Goal: Transaction & Acquisition: Purchase product/service

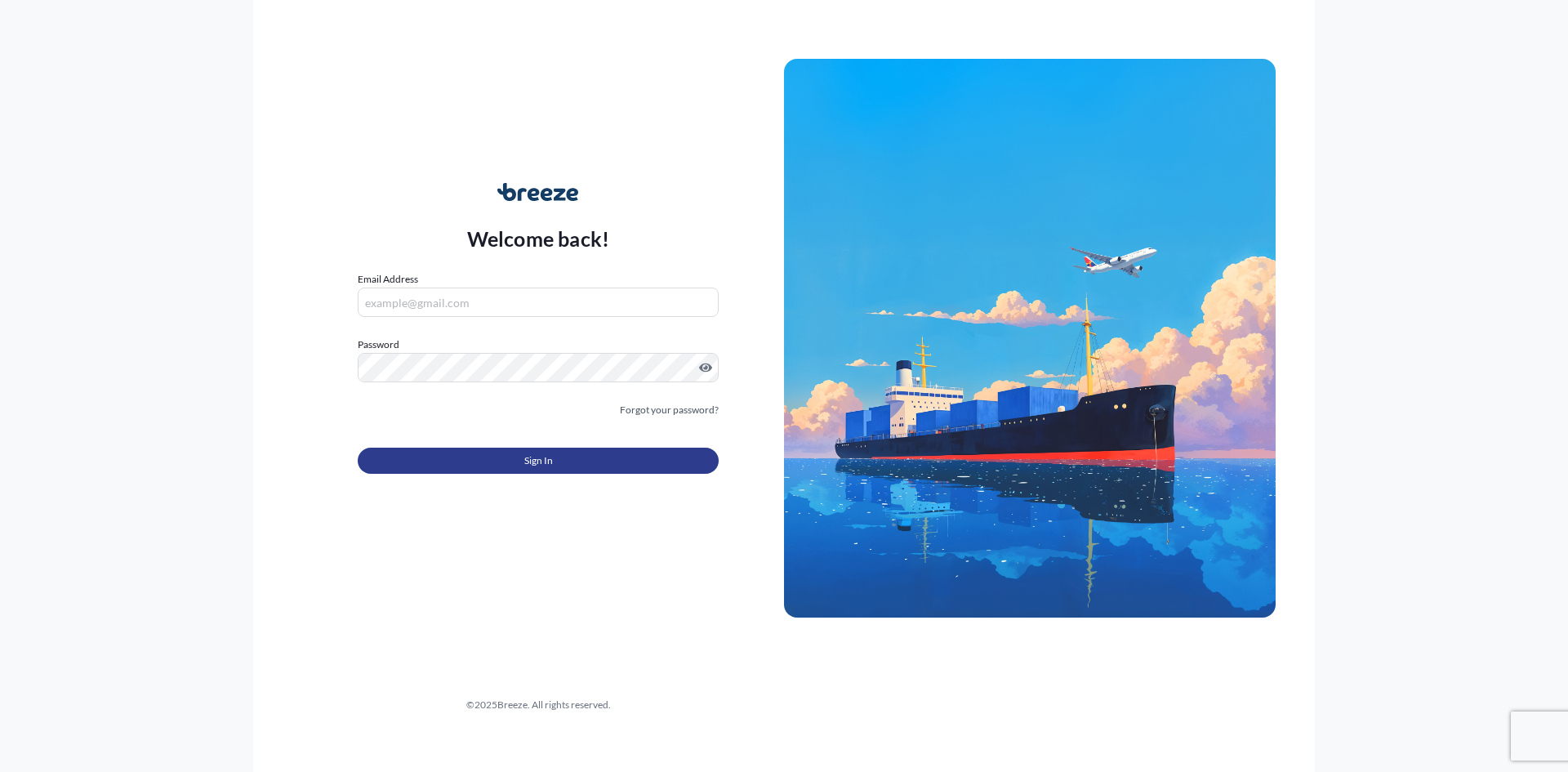
type input "[PERSON_NAME][EMAIL_ADDRESS][PERSON_NAME][DOMAIN_NAME]"
click at [537, 465] on span "Sign In" at bounding box center [539, 460] width 29 height 16
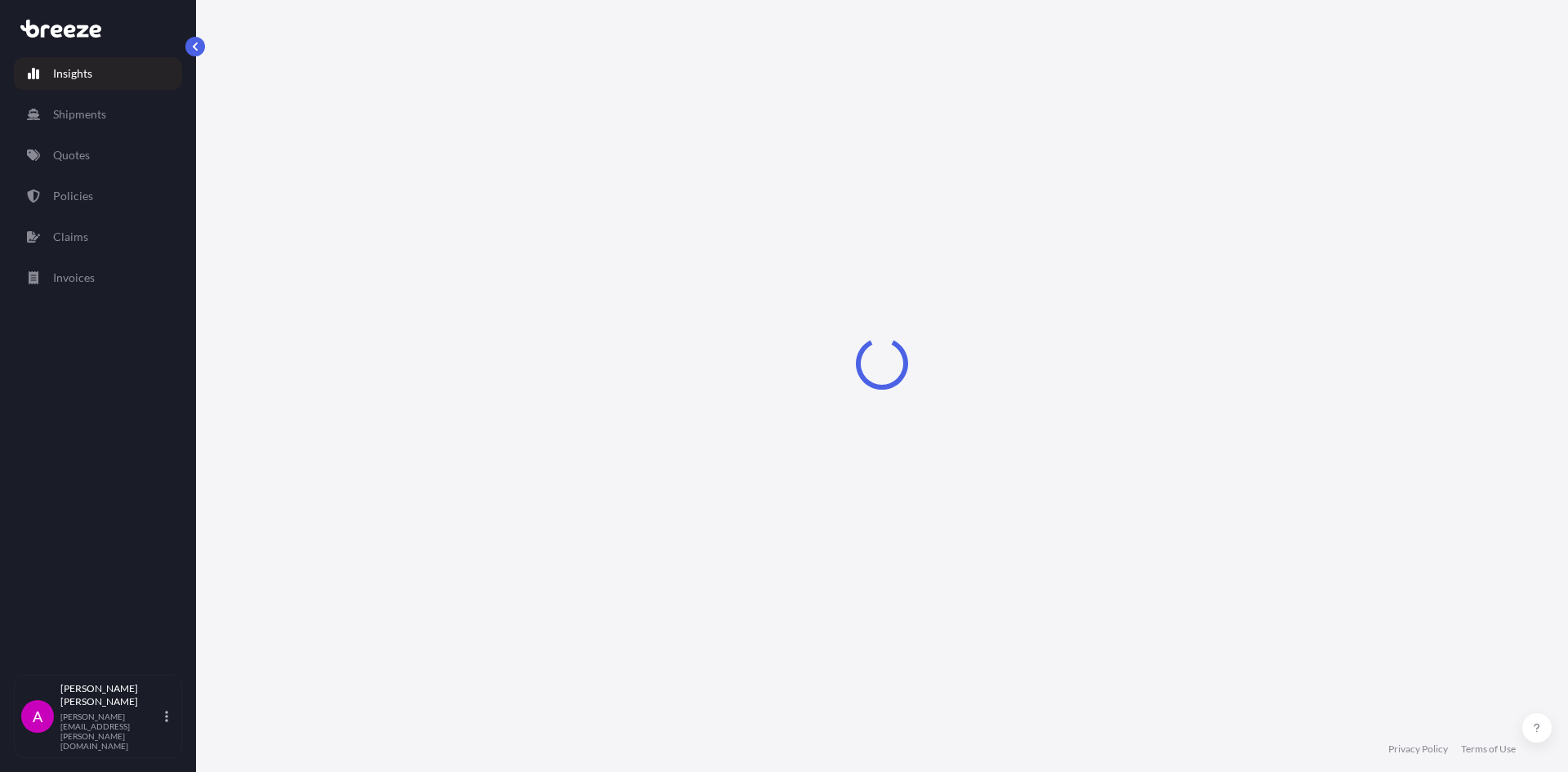
select select "2025"
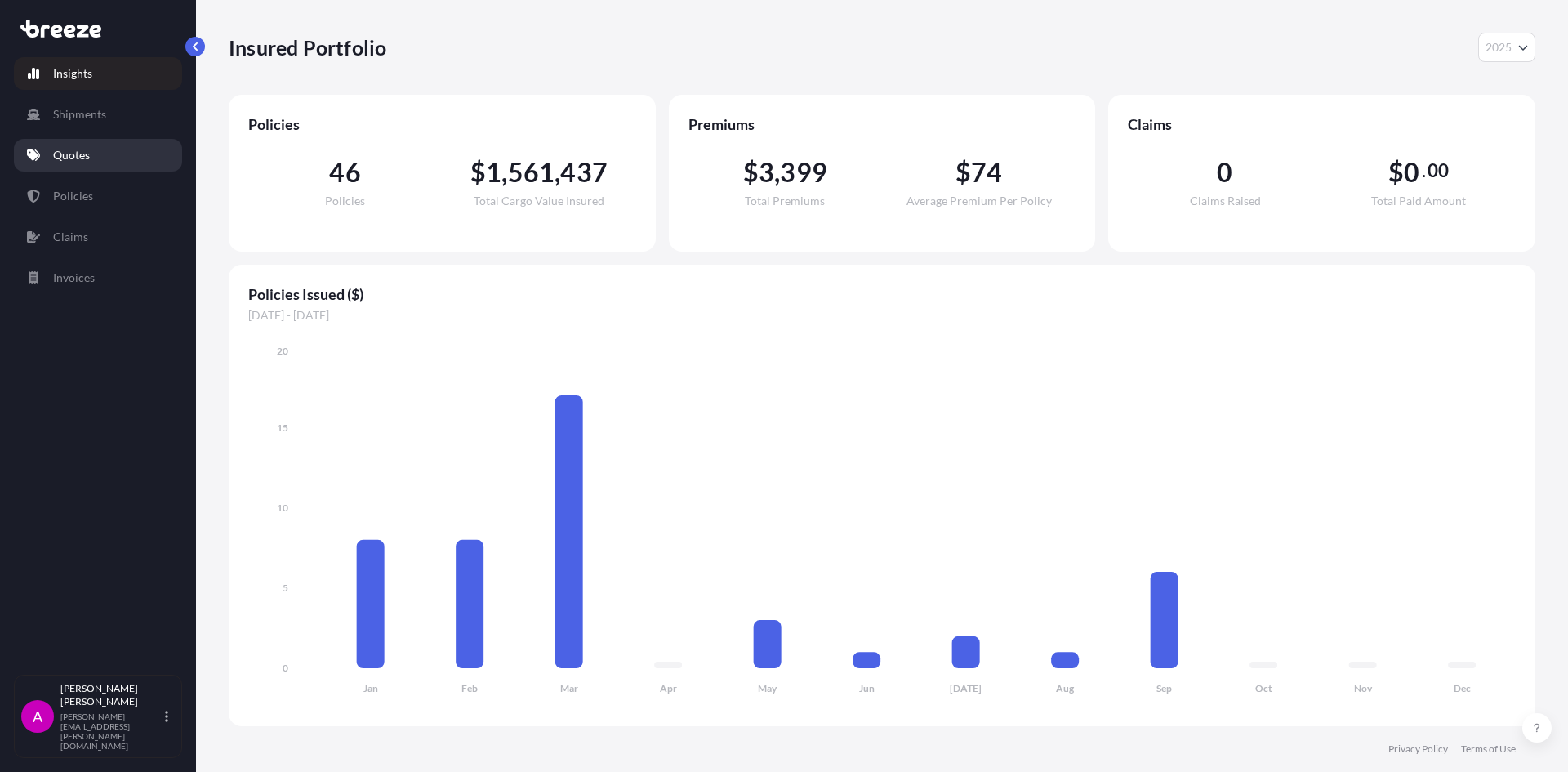
click at [67, 150] on p "Quotes" at bounding box center [72, 155] width 37 height 16
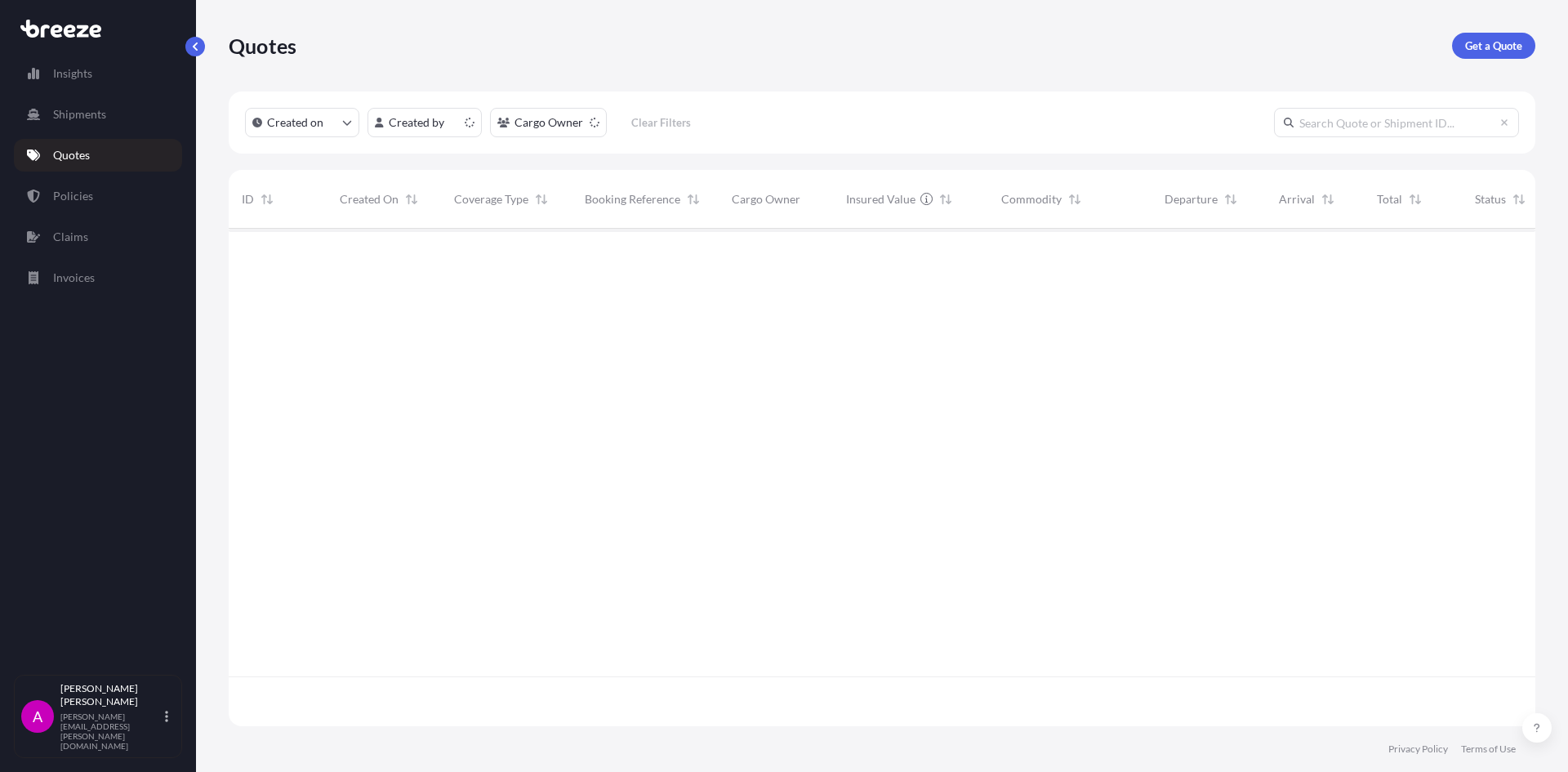
scroll to position [494, 1294]
click at [1495, 41] on p "Get a Quote" at bounding box center [1494, 45] width 57 height 16
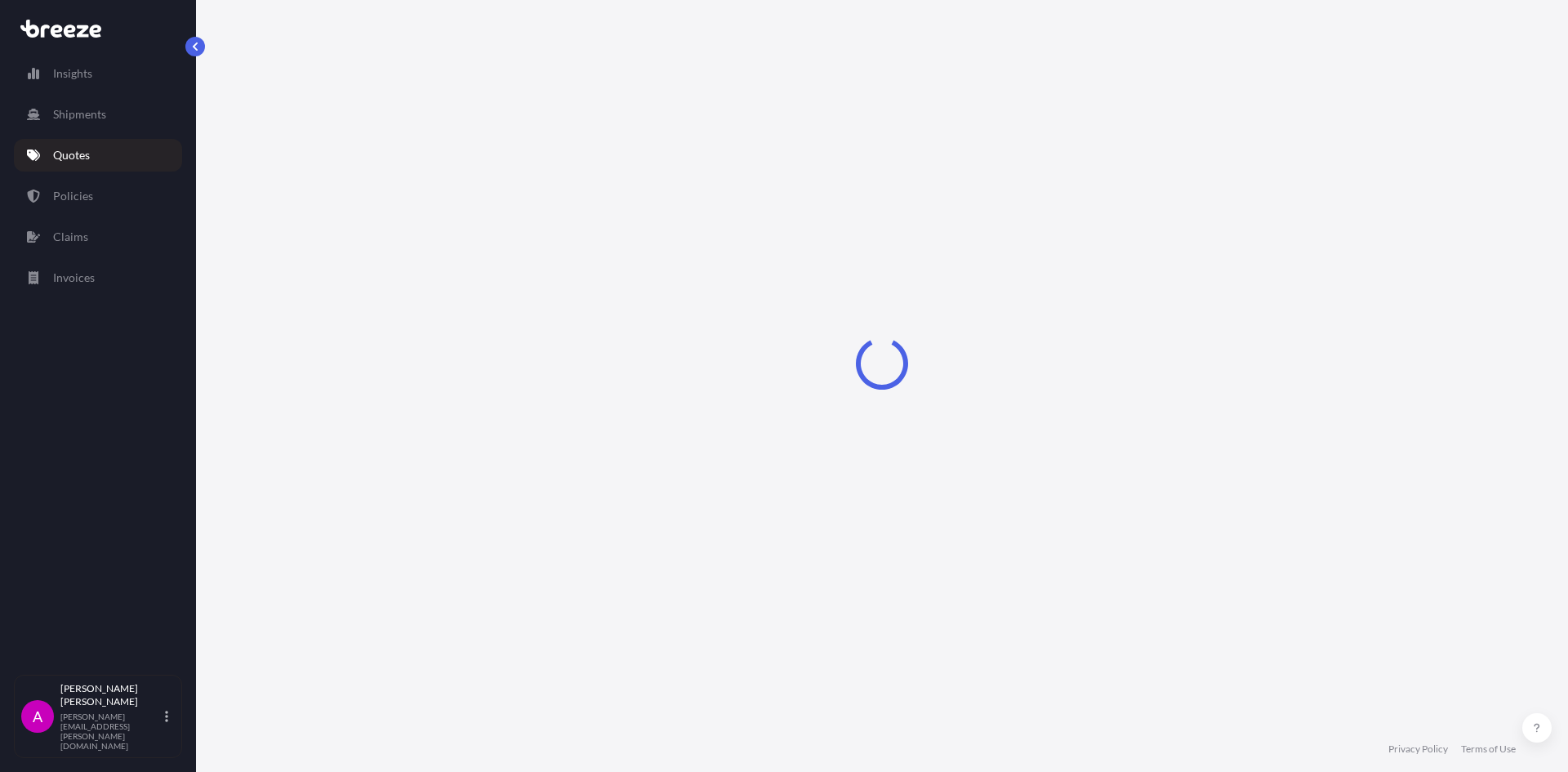
select select "Sea"
select select "1"
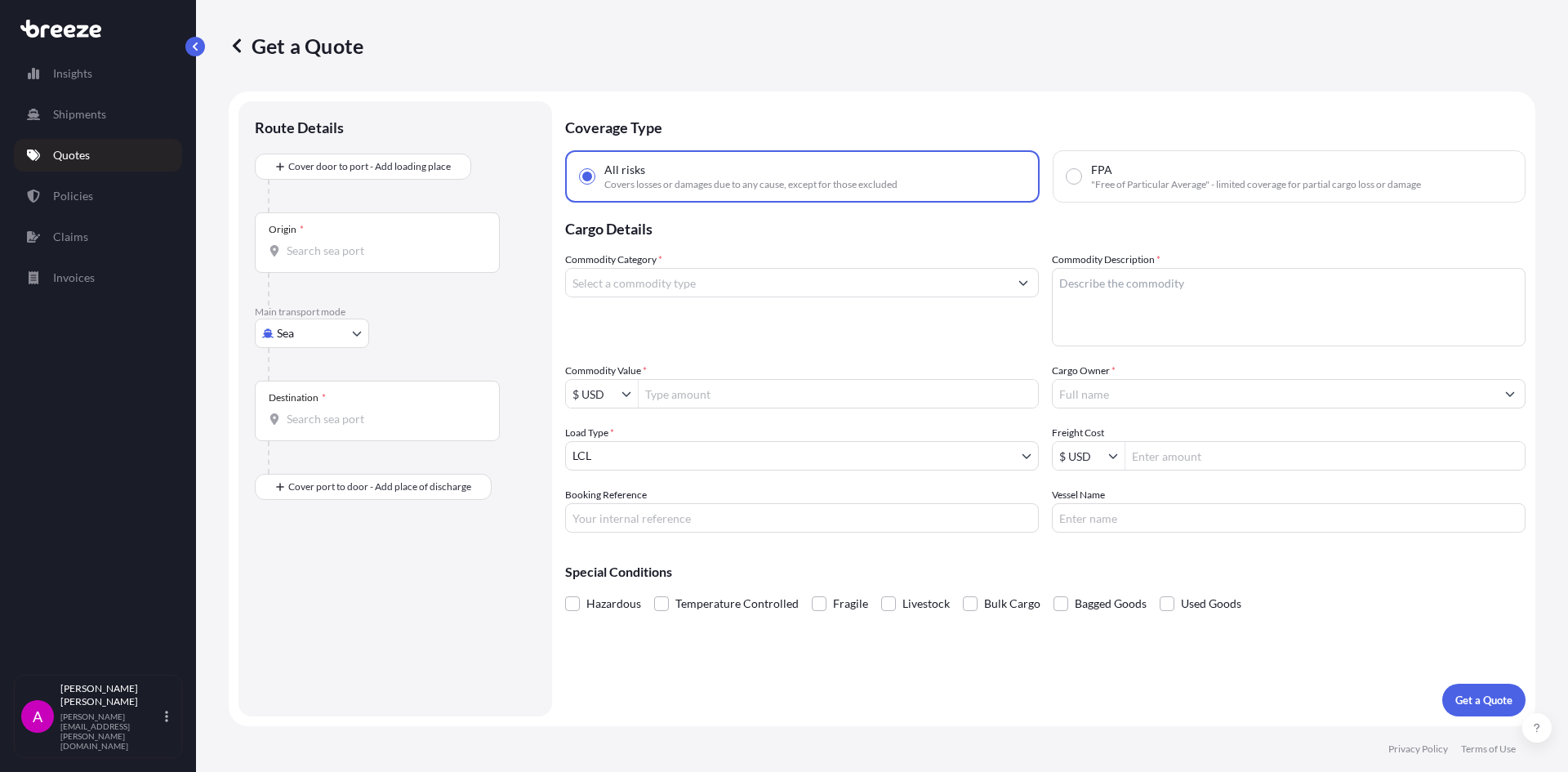
click at [311, 249] on input "Origin *" at bounding box center [383, 250] width 193 height 16
type input "USHOU / IAH - [GEOGRAPHIC_DATA], [GEOGRAPHIC_DATA]"
click at [323, 436] on div "Destination *" at bounding box center [377, 417] width 245 height 61
click at [323, 434] on input "Destination *" at bounding box center [383, 425] width 193 height 16
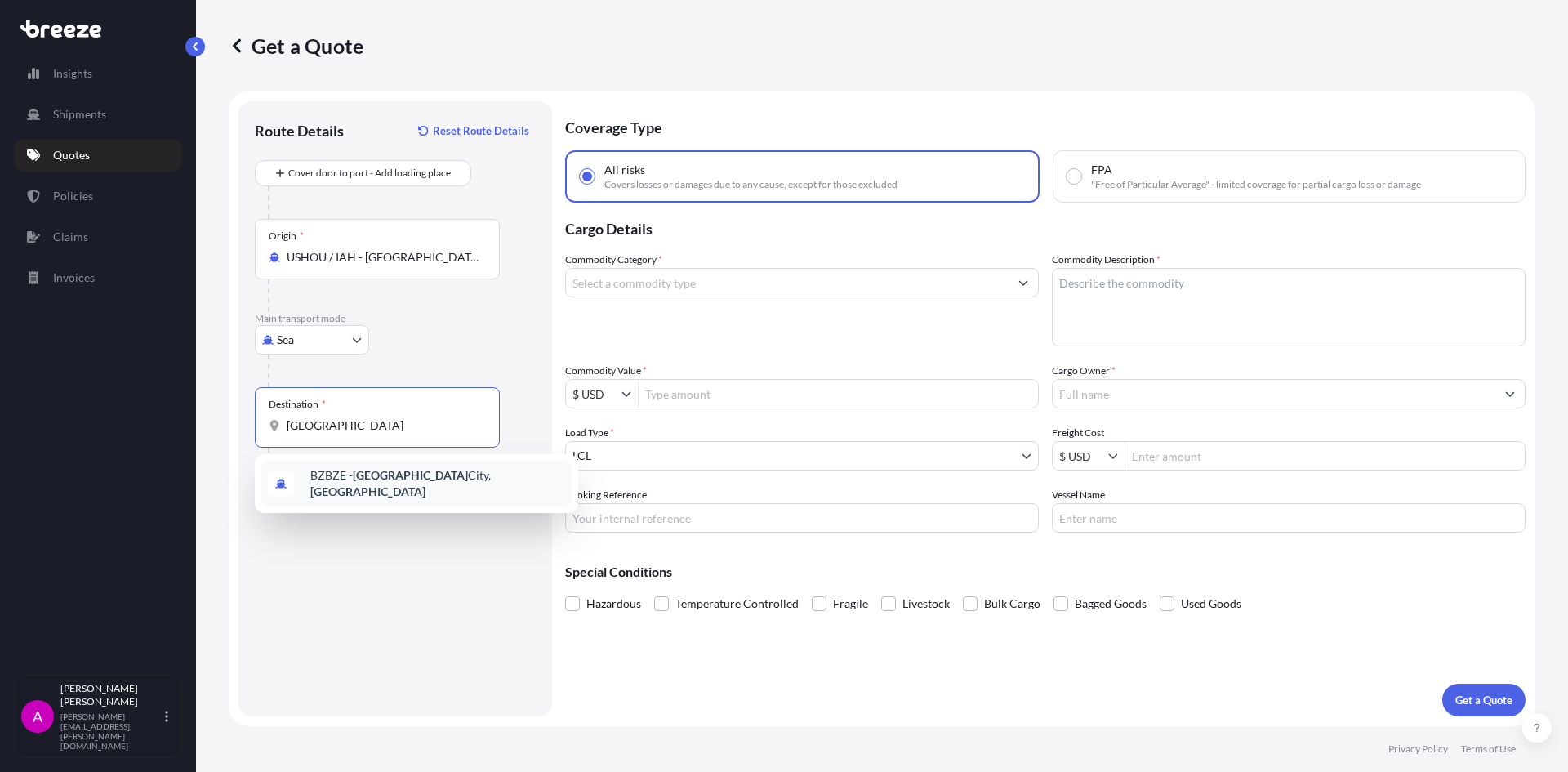
click at [411, 473] on span "BZBZE - [GEOGRAPHIC_DATA], [GEOGRAPHIC_DATA]" at bounding box center [438, 483] width 255 height 33
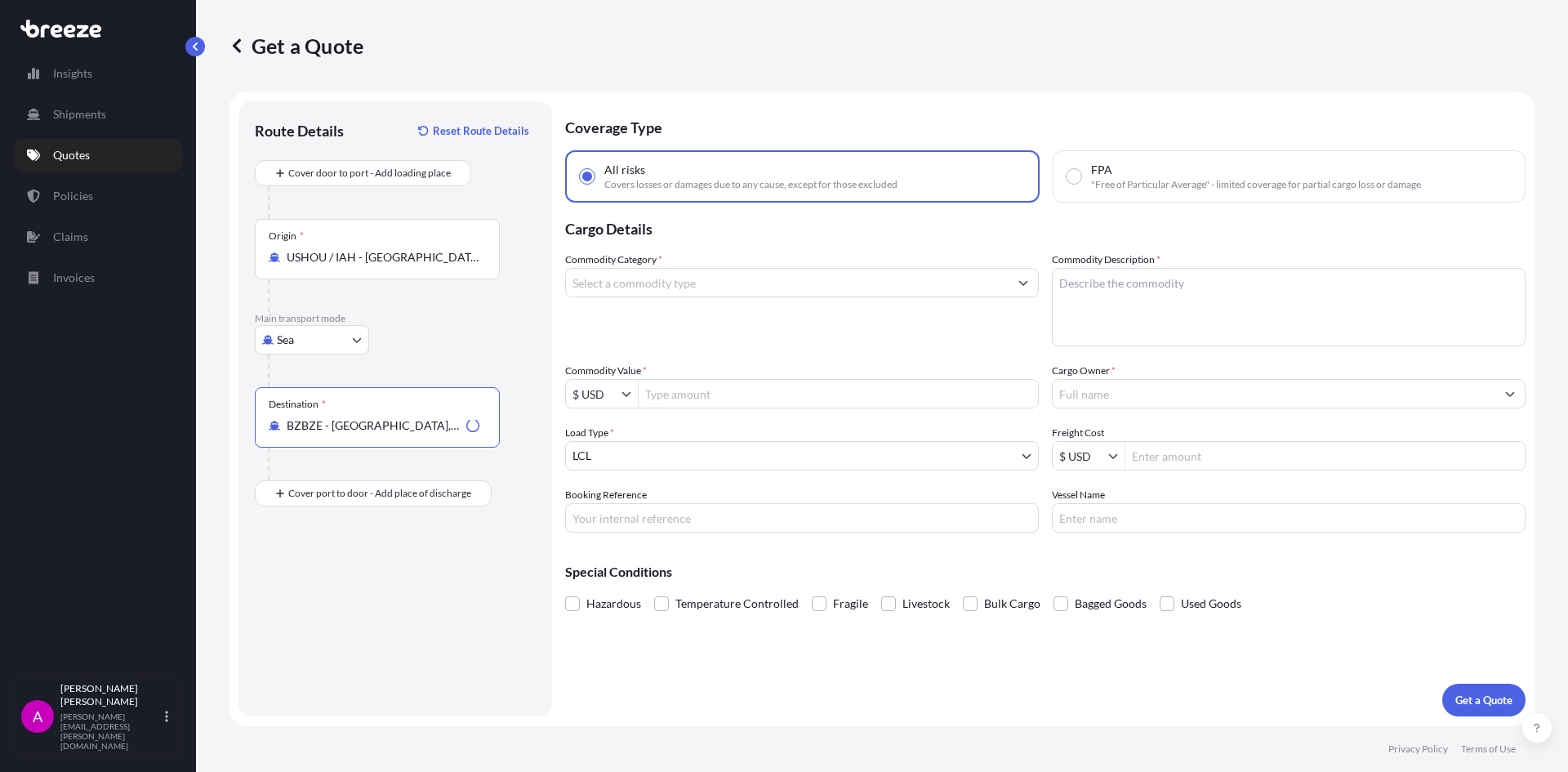
type input "BZBZE - [GEOGRAPHIC_DATA], [GEOGRAPHIC_DATA]"
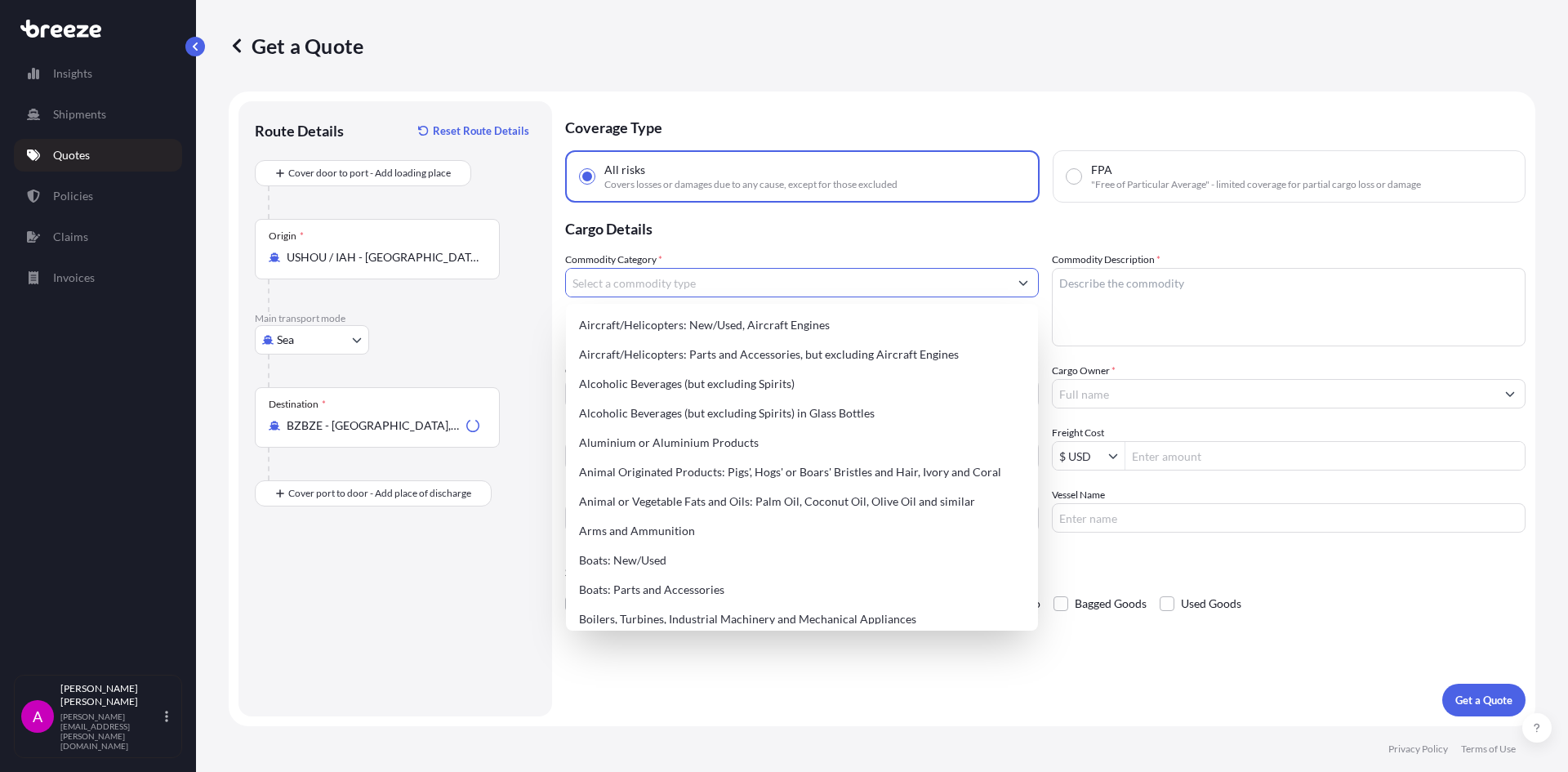
click at [659, 285] on input "Commodity Category *" at bounding box center [787, 282] width 442 height 30
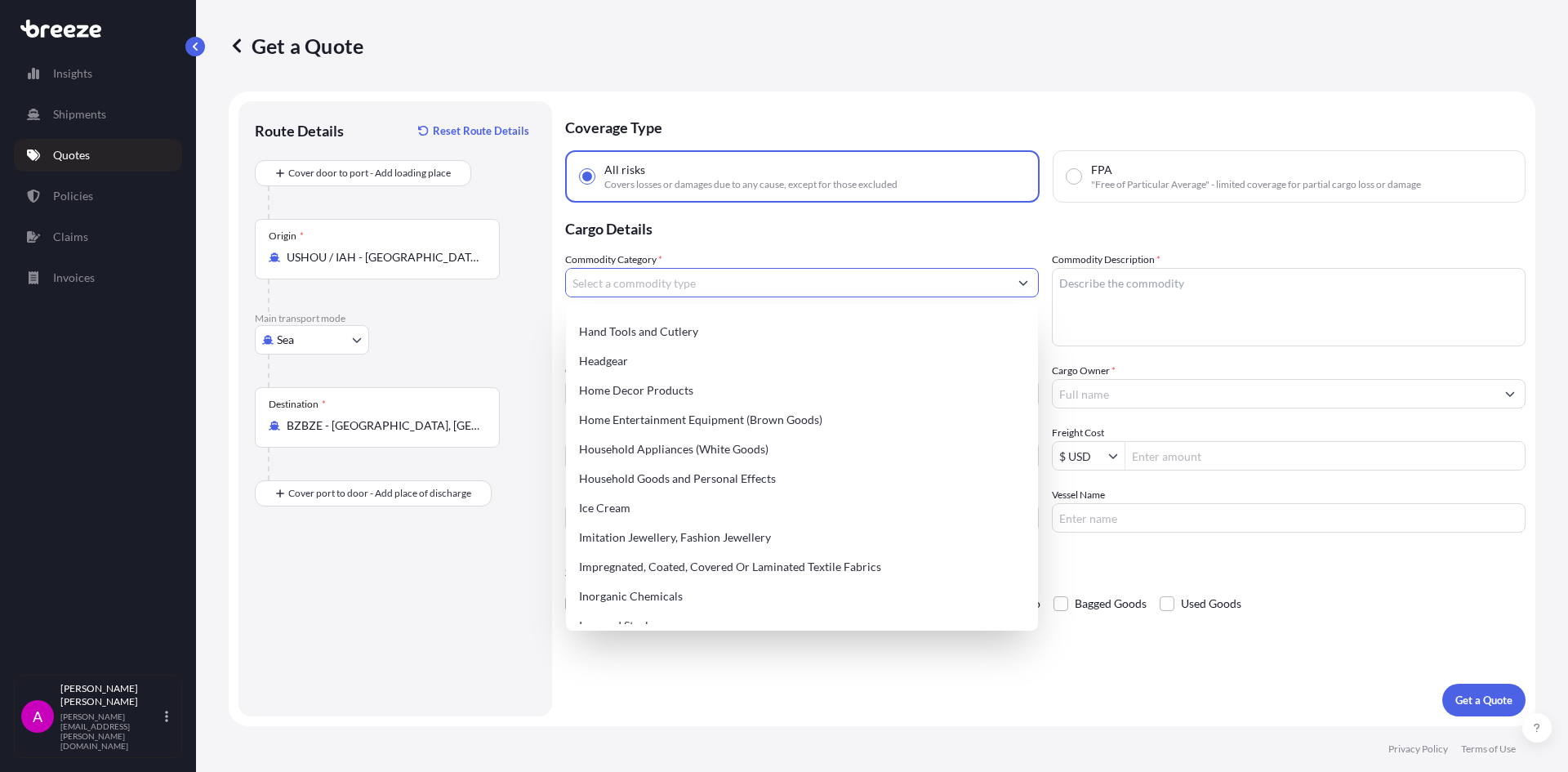
scroll to position [1634, 0]
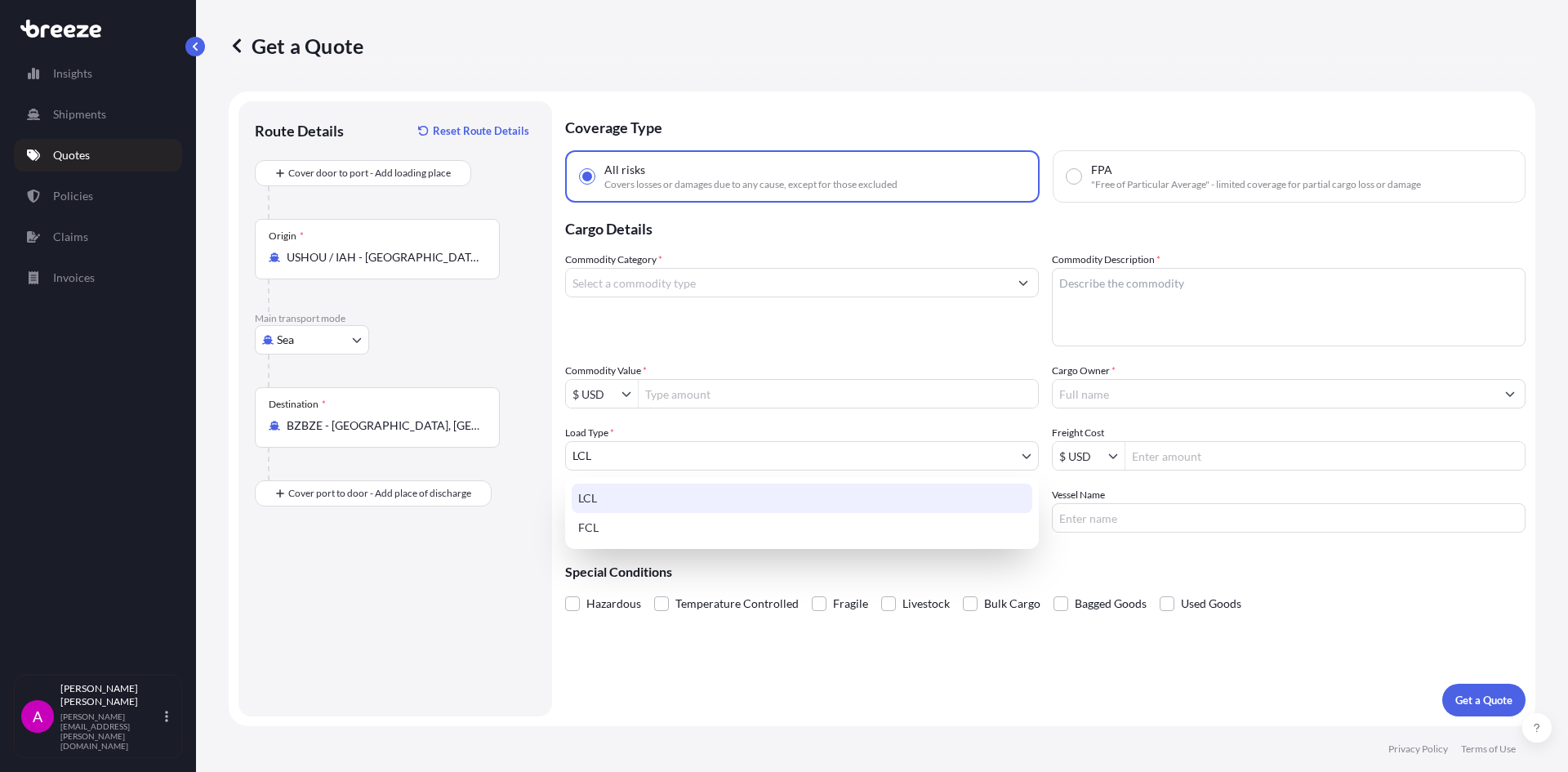
click at [724, 446] on body "1 option available. 145 options available. Insights Shipments Quotes Policies C…" at bounding box center [784, 386] width 1568 height 772
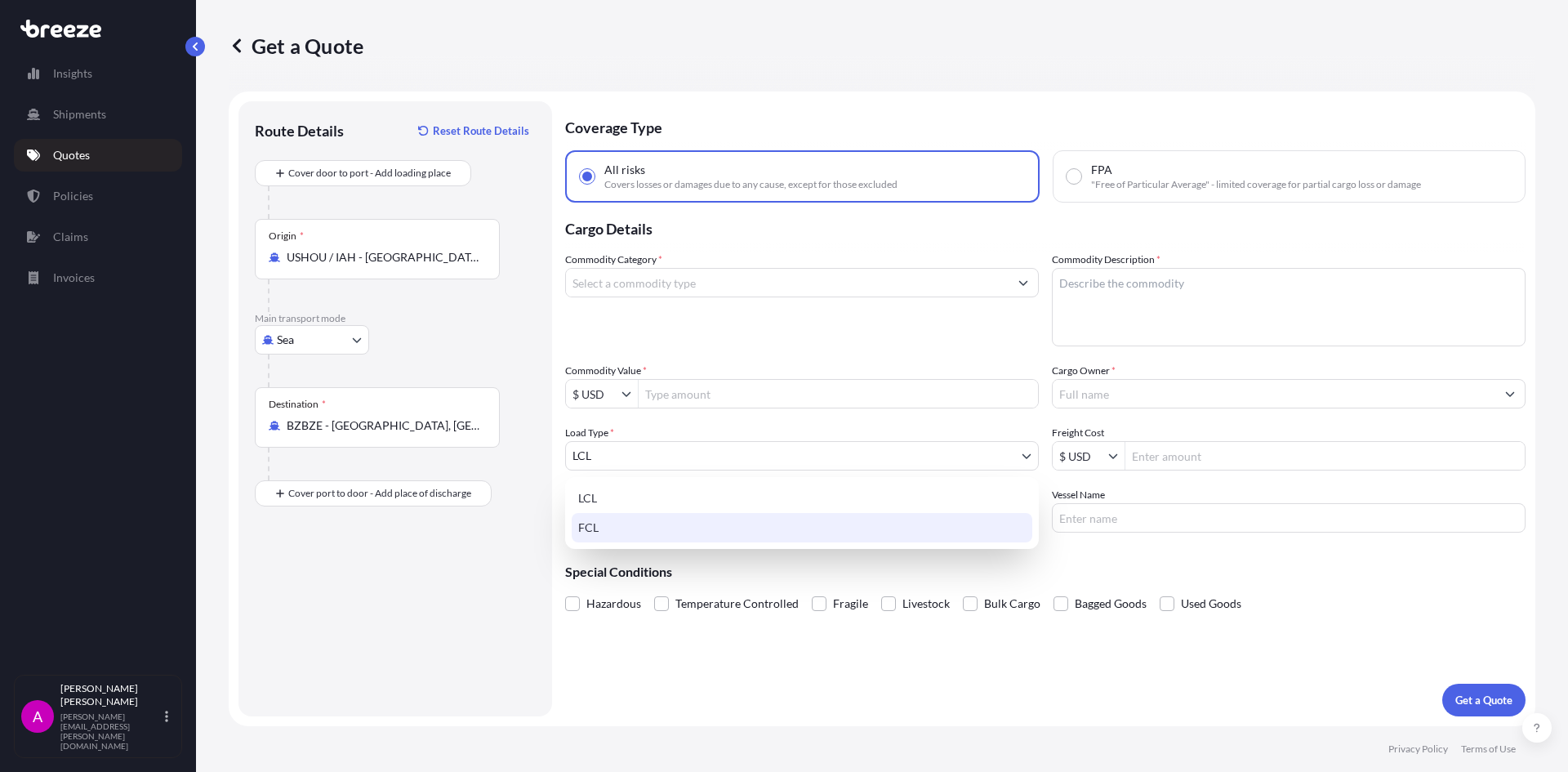
click at [599, 531] on div "FCL" at bounding box center [802, 527] width 461 height 30
select select "2"
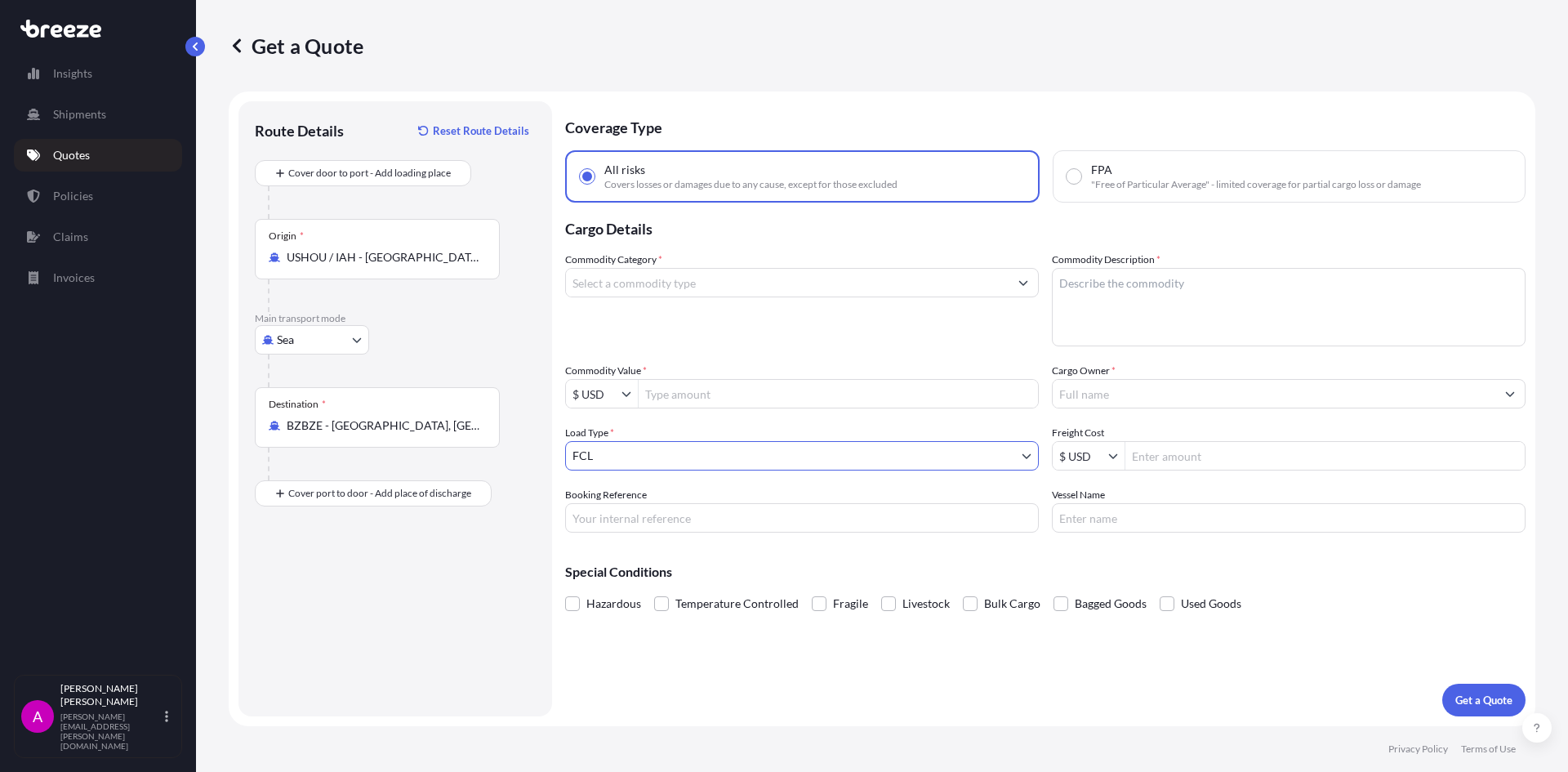
click at [526, 501] on div "Cover door to port - Add loading place Place of loading Road Road Rail Origin *…" at bounding box center [395, 334] width 281 height 346
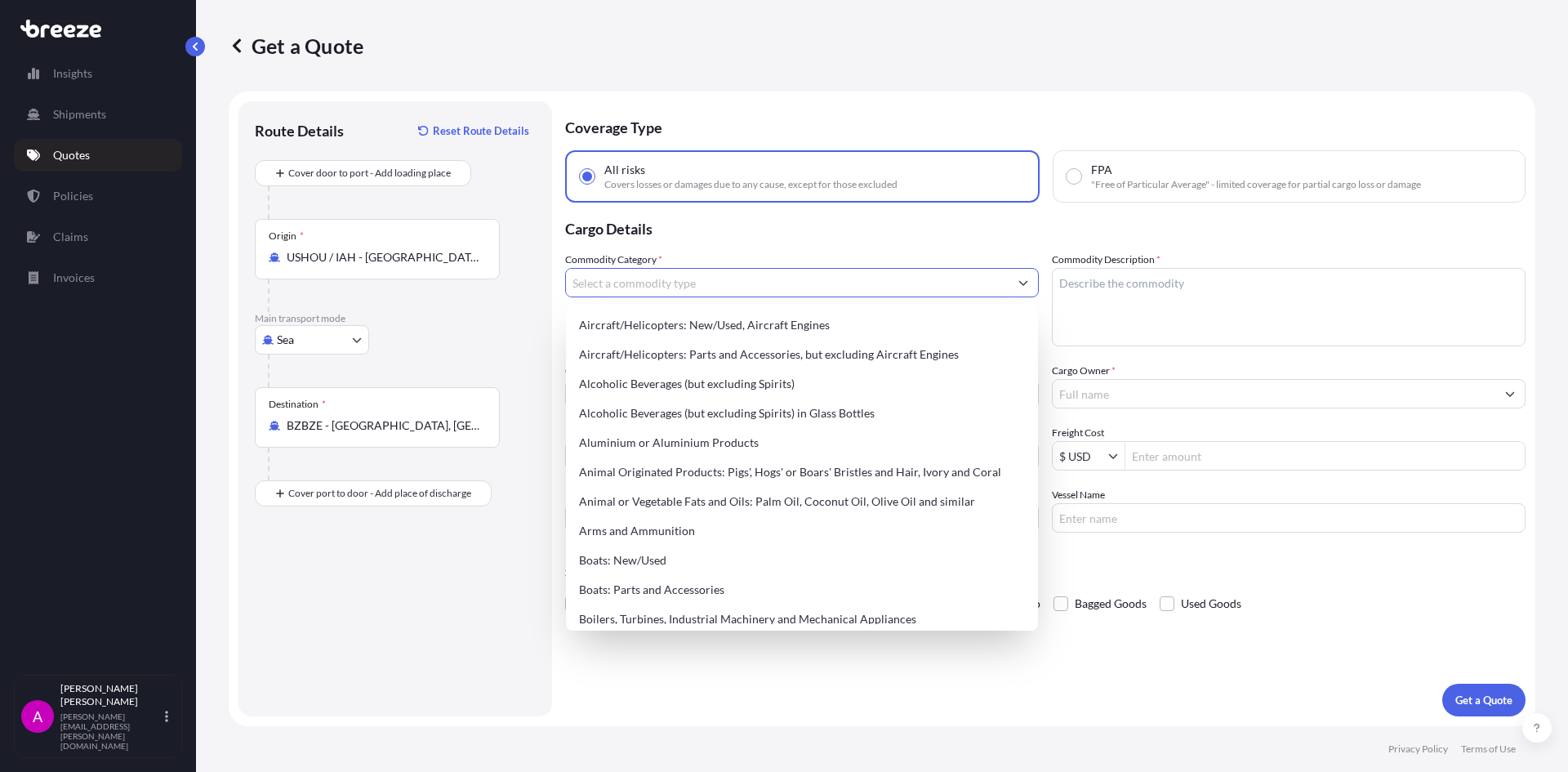
click at [644, 288] on input "Commodity Category *" at bounding box center [787, 282] width 442 height 30
click at [665, 281] on input "Commodity Category *" at bounding box center [787, 282] width 442 height 30
click at [1009, 292] on button "Show suggestions" at bounding box center [1023, 282] width 30 height 30
click at [1028, 285] on button "Show suggestions" at bounding box center [1023, 282] width 30 height 30
click at [1028, 285] on button "Show suggestions" at bounding box center [1023, 282] width 30 height 30
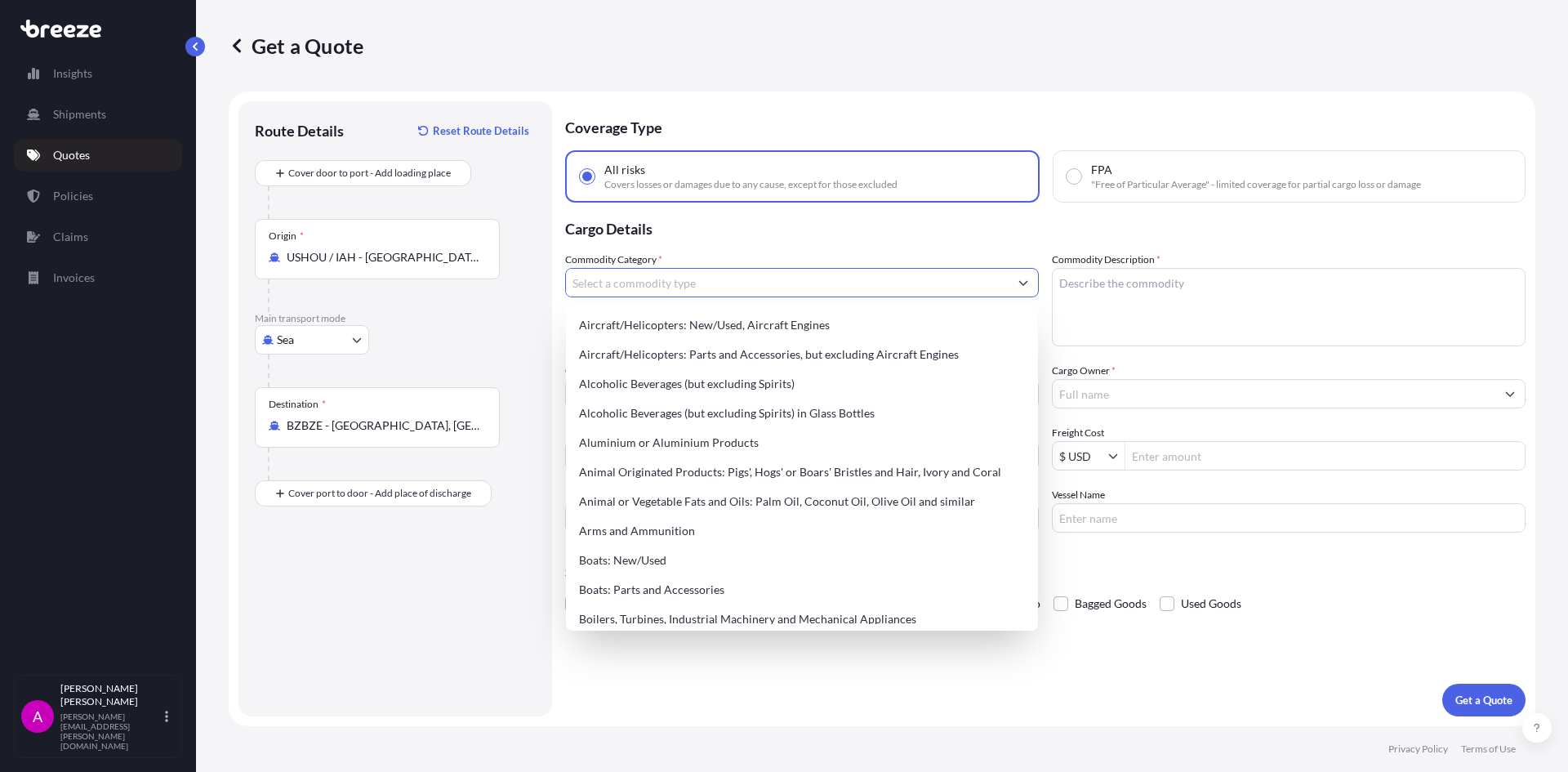
click at [1028, 285] on button "Show suggestions" at bounding box center [1023, 282] width 30 height 30
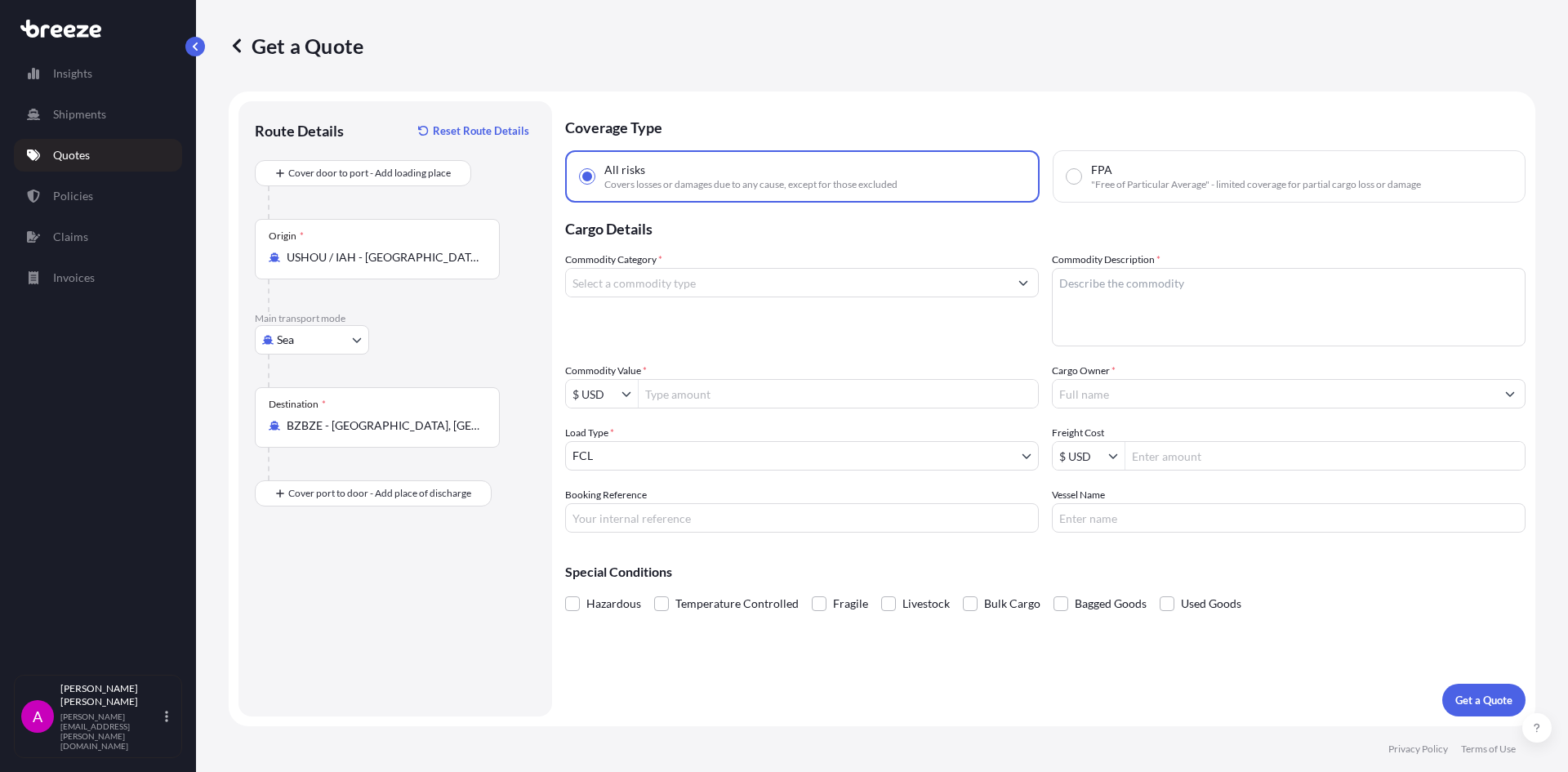
drag, startPoint x: 1066, startPoint y: 266, endPoint x: 1034, endPoint y: 287, distance: 38.3
click at [1062, 268] on div "Commodity Description *" at bounding box center [1289, 299] width 474 height 95
click at [1018, 287] on button "Show suggestions" at bounding box center [1023, 282] width 30 height 30
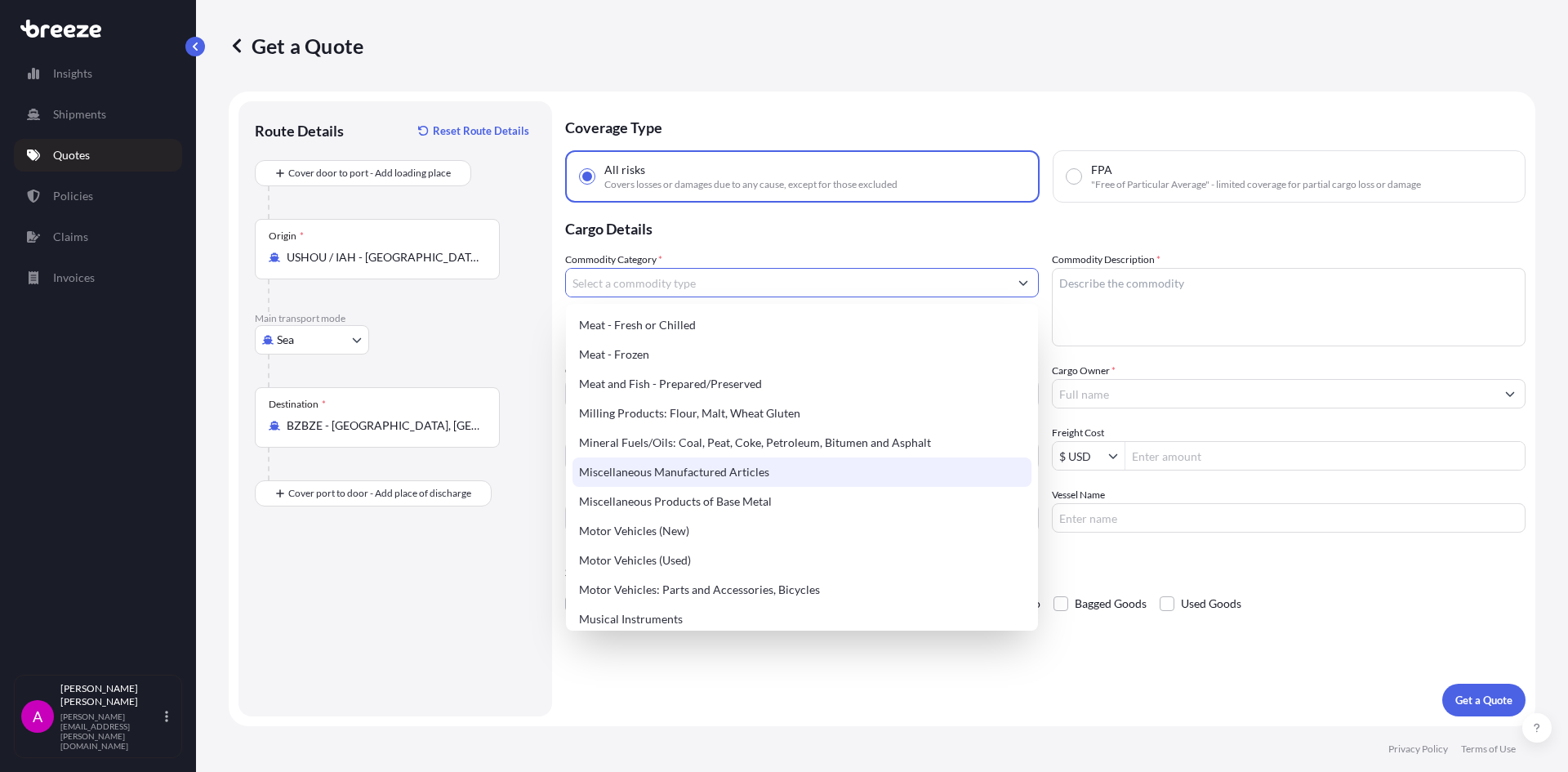
scroll to position [2287, 0]
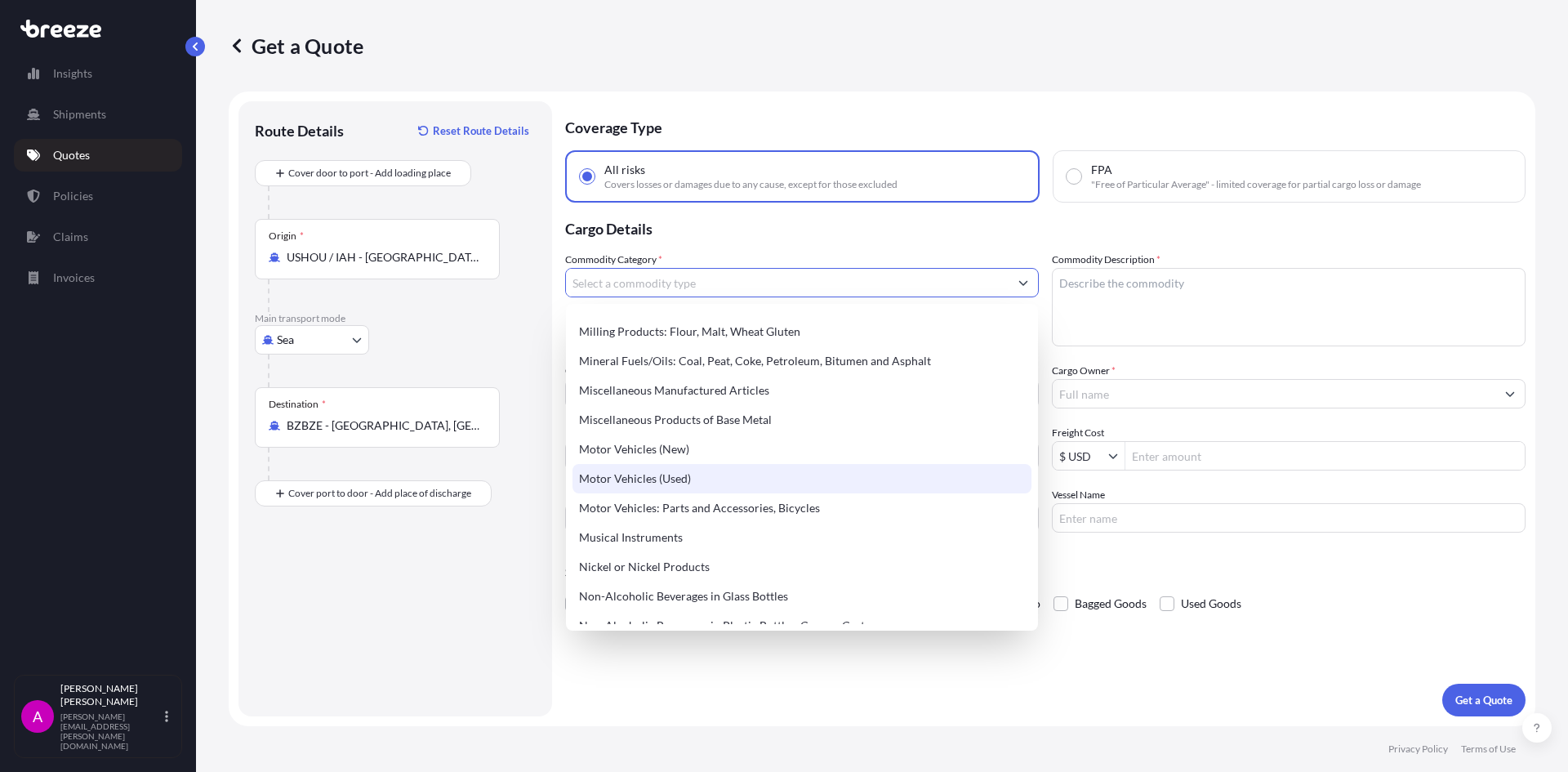
click at [645, 476] on div "Motor Vehicles (Used)" at bounding box center [802, 478] width 459 height 30
type input "Motor Vehicles (Used)"
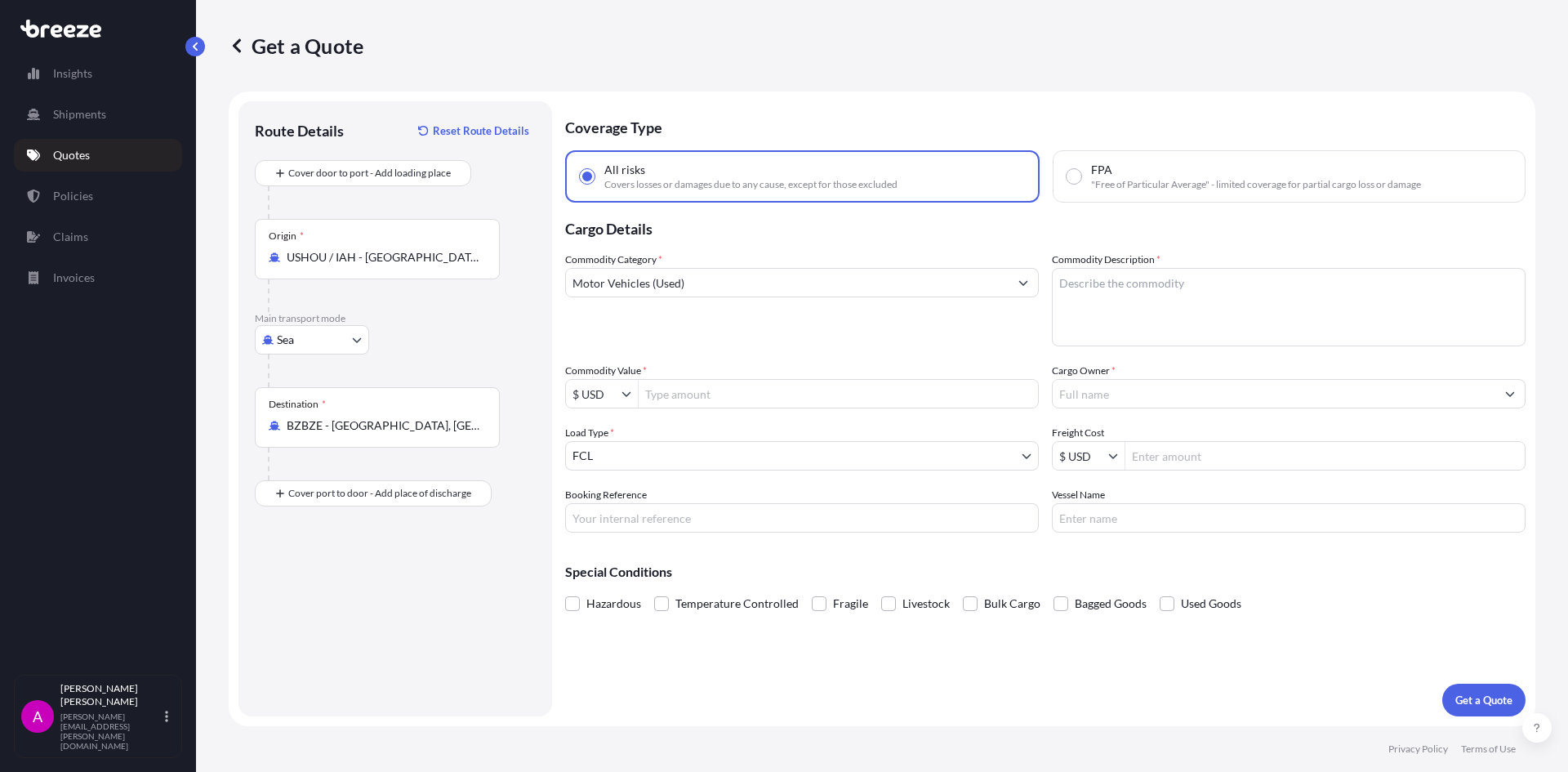
click at [545, 316] on div "Route Details Reset Route Details Cover door to port - Add loading place Place …" at bounding box center [394, 409] width 313 height 615
click at [659, 519] on input "Booking Reference" at bounding box center [801, 518] width 474 height 30
type input "19616"
click at [1123, 317] on textarea "Commodity Description *" at bounding box center [1289, 307] width 474 height 79
type textarea "2022 LEXUS SUV"
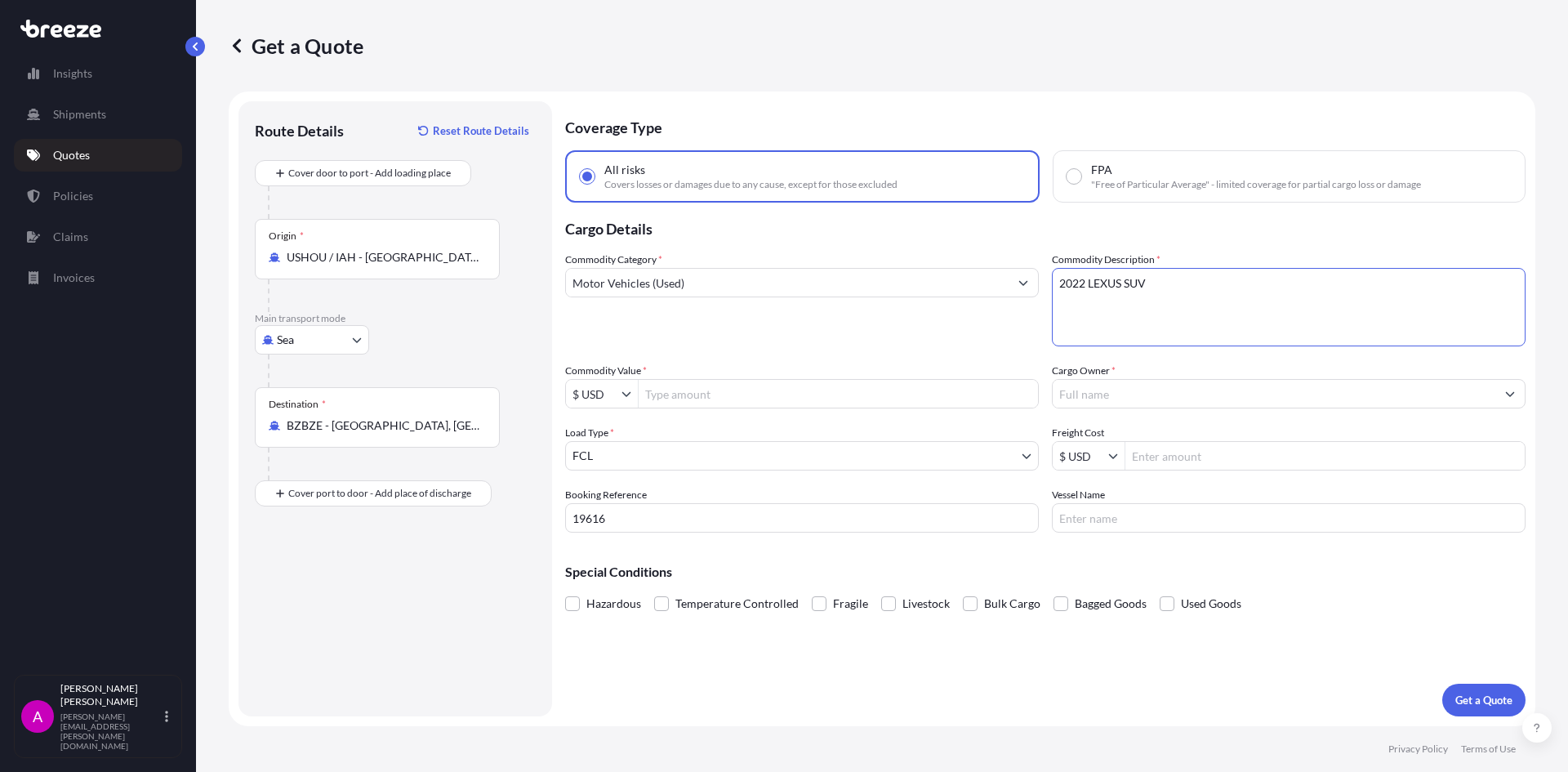
click at [1140, 390] on input "Cargo Owner *" at bounding box center [1274, 394] width 442 height 30
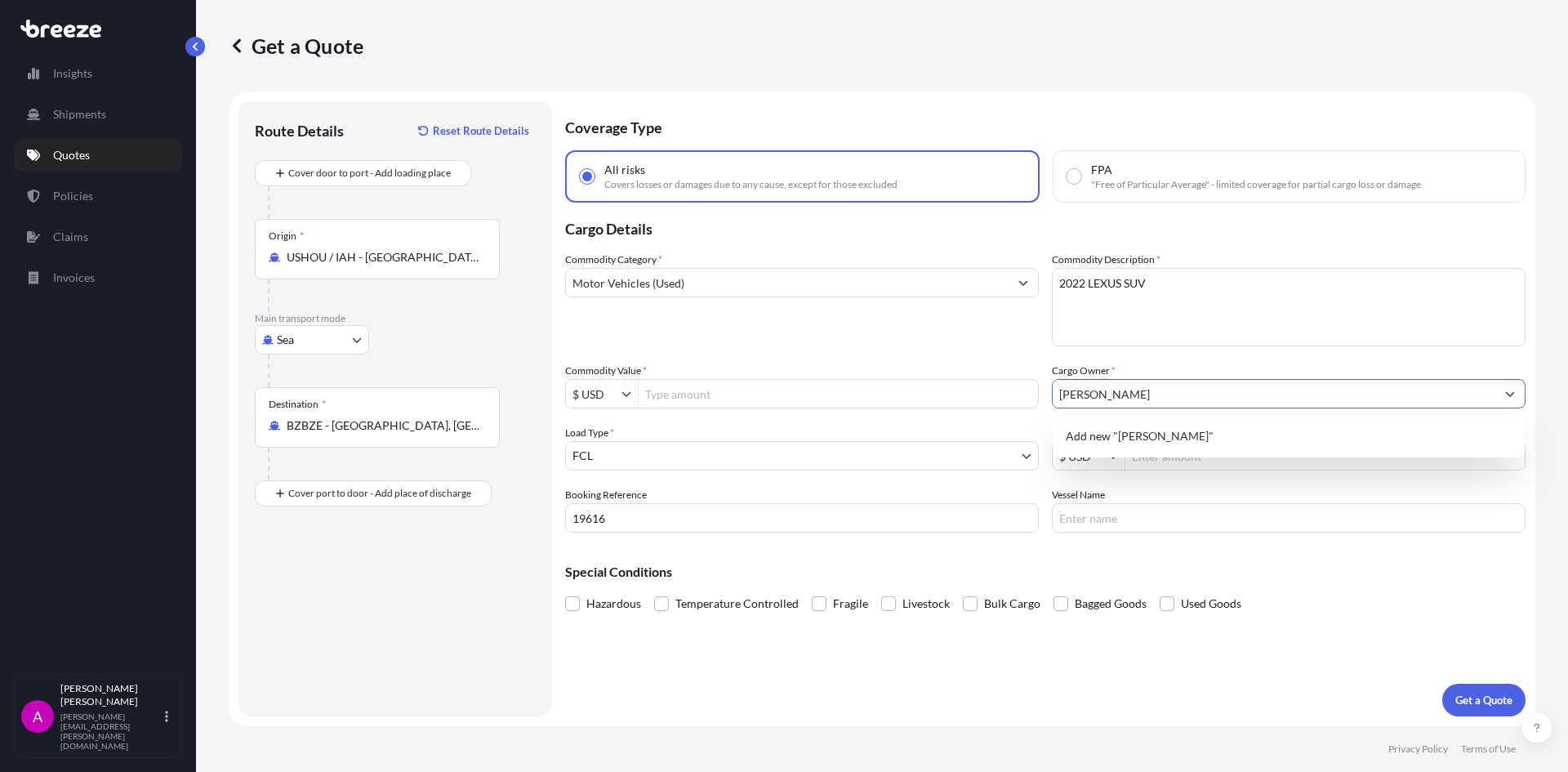
type input "[PERSON_NAME]"
type input "50,000"
click at [709, 402] on input "Commodity Value *" at bounding box center [838, 394] width 399 height 30
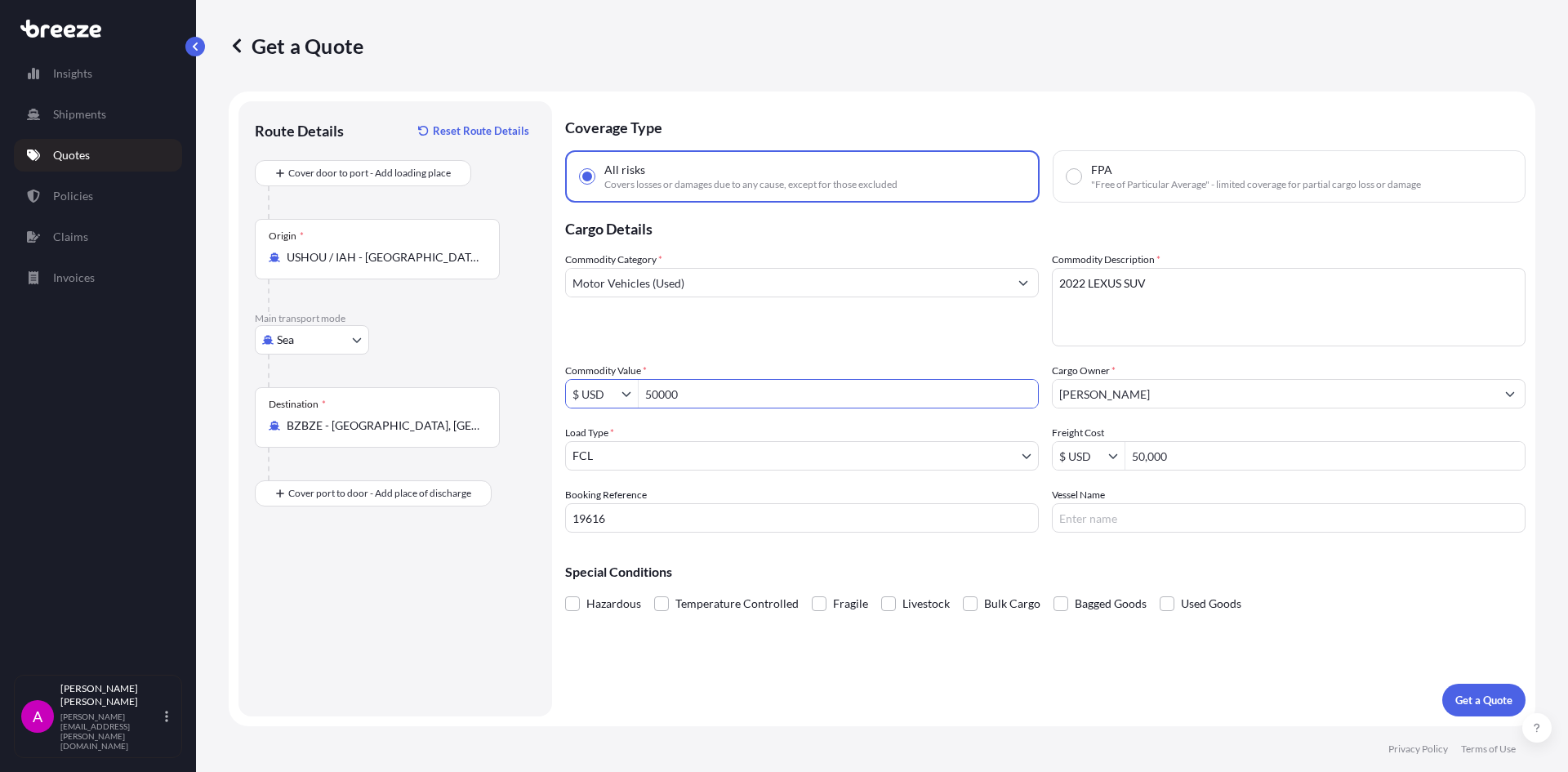
type input "50,000"
click at [1149, 454] on input "50,000" at bounding box center [1325, 455] width 399 height 30
type input "2,500"
click at [1093, 527] on input "Vessel Name" at bounding box center [1289, 518] width 474 height 30
type input "SEABOARD GALAXY 35"
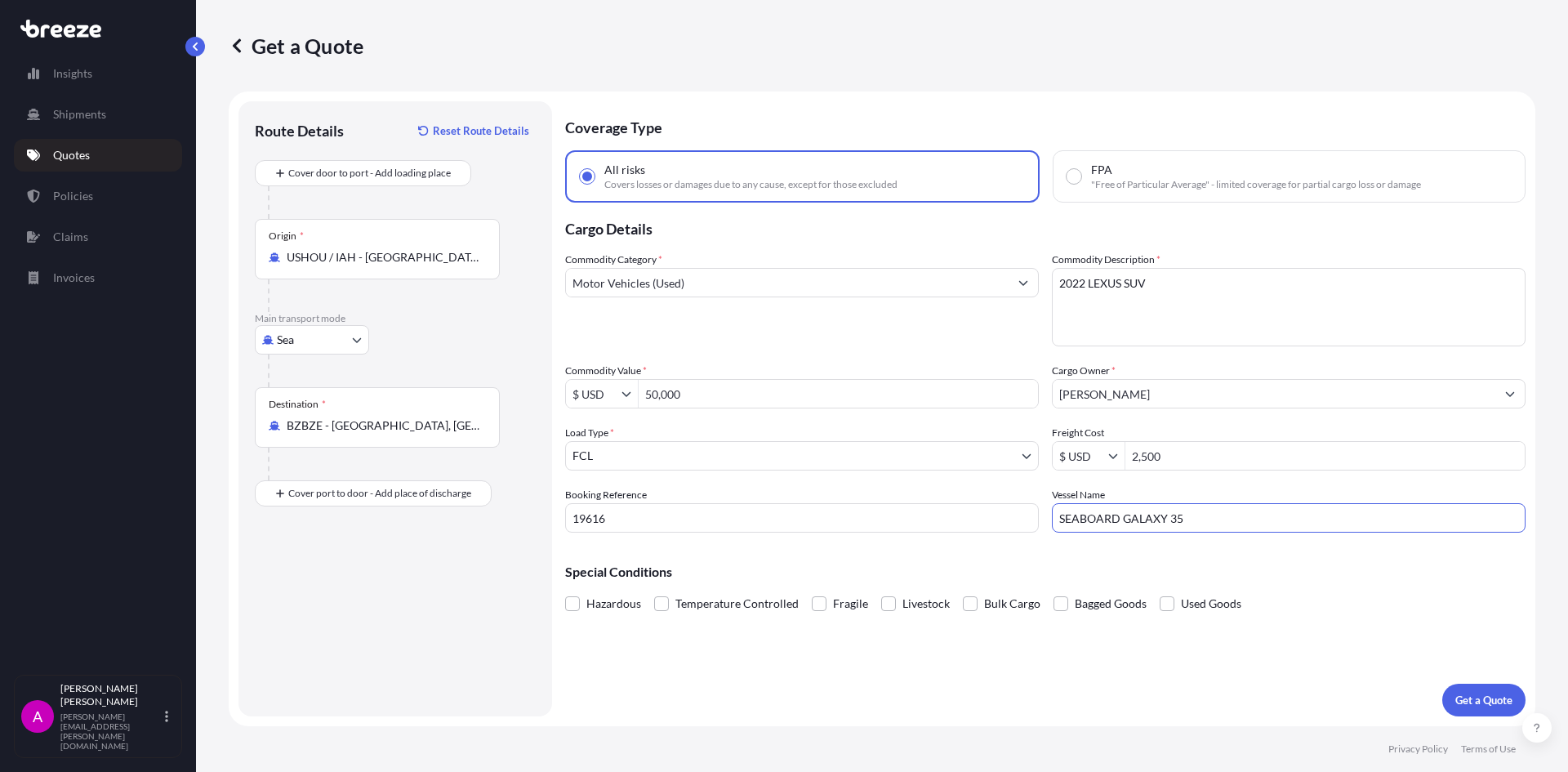
click at [1302, 624] on div "Coverage Type All risks Covers losses or damages due to any cause, except for t…" at bounding box center [1045, 409] width 961 height 615
click at [1489, 699] on p "Get a Quote" at bounding box center [1484, 699] width 57 height 16
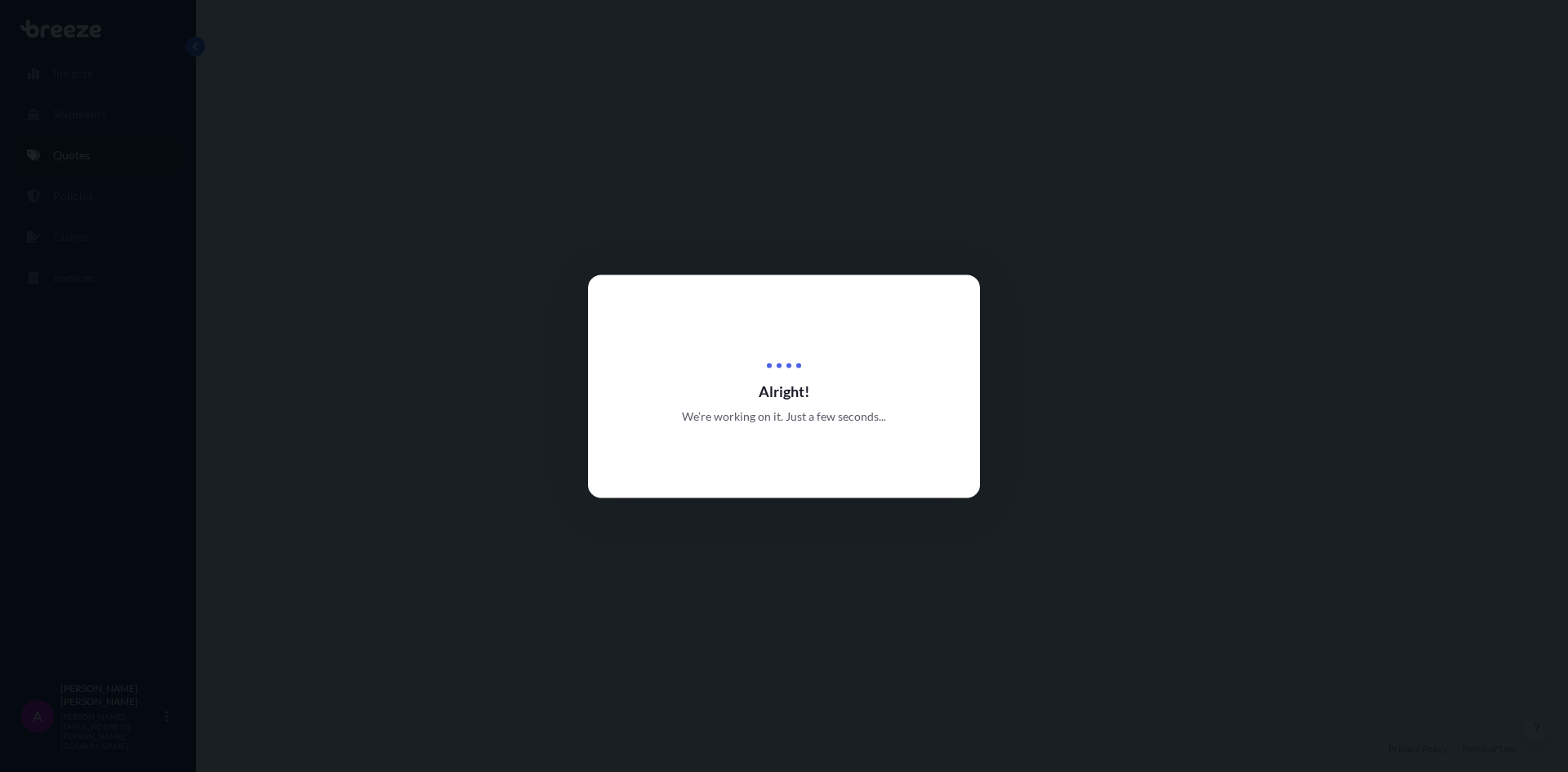
scroll to position [593, 0]
select select "Sea"
select select "2"
